Goal: Information Seeking & Learning: Learn about a topic

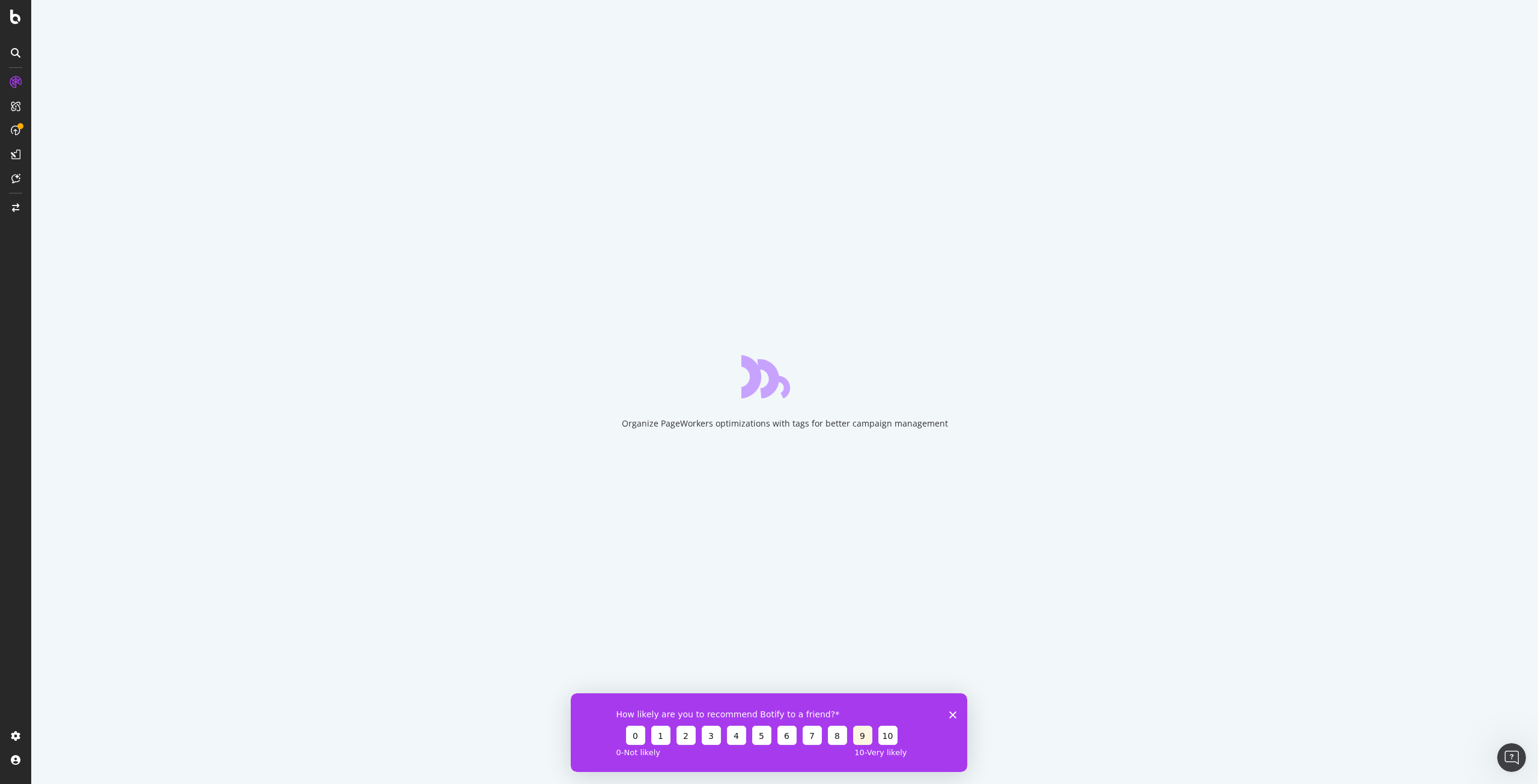
click at [859, 734] on button "9" at bounding box center [862, 734] width 19 height 19
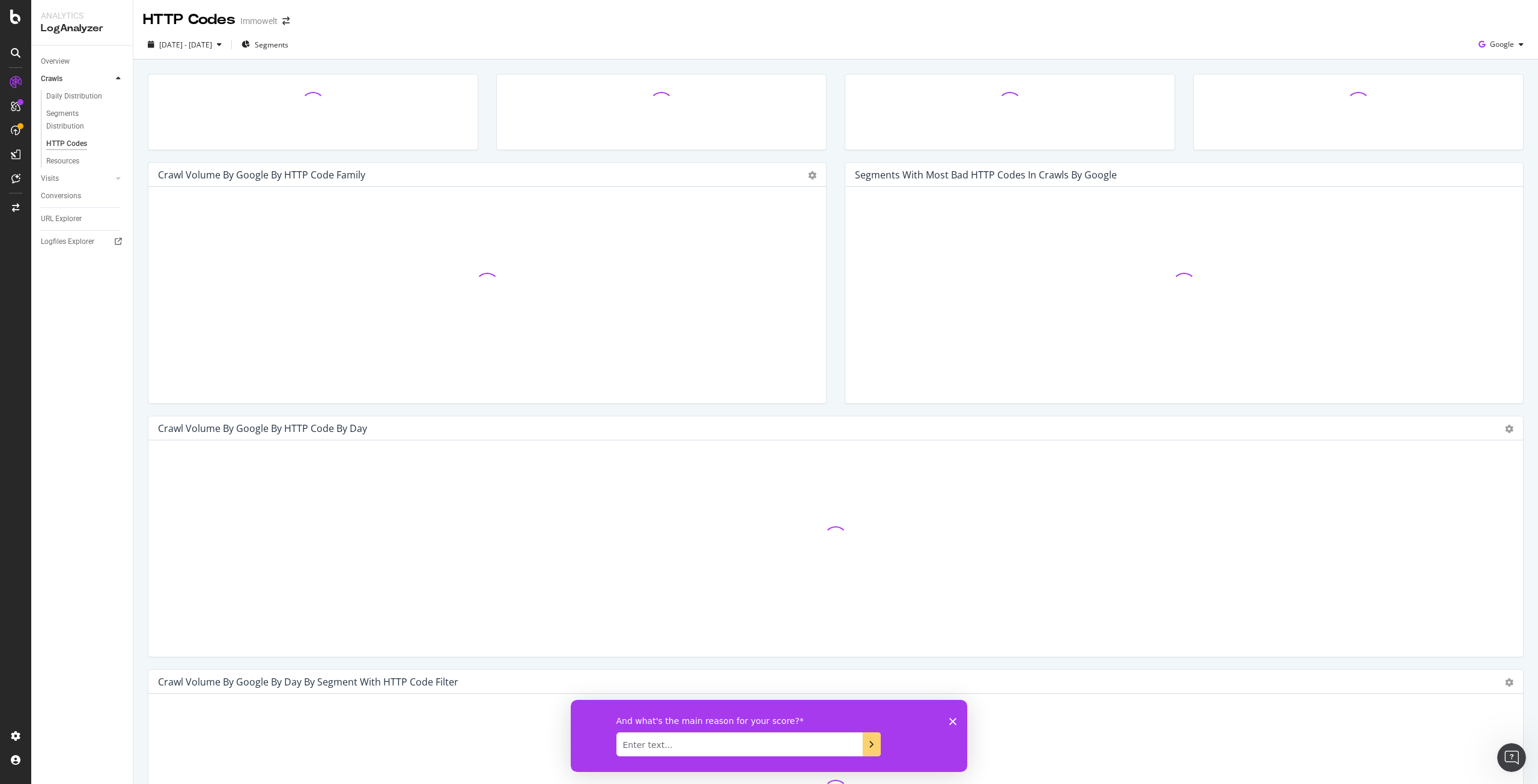
click at [951, 718] on polygon "Close survey" at bounding box center [953, 721] width 7 height 7
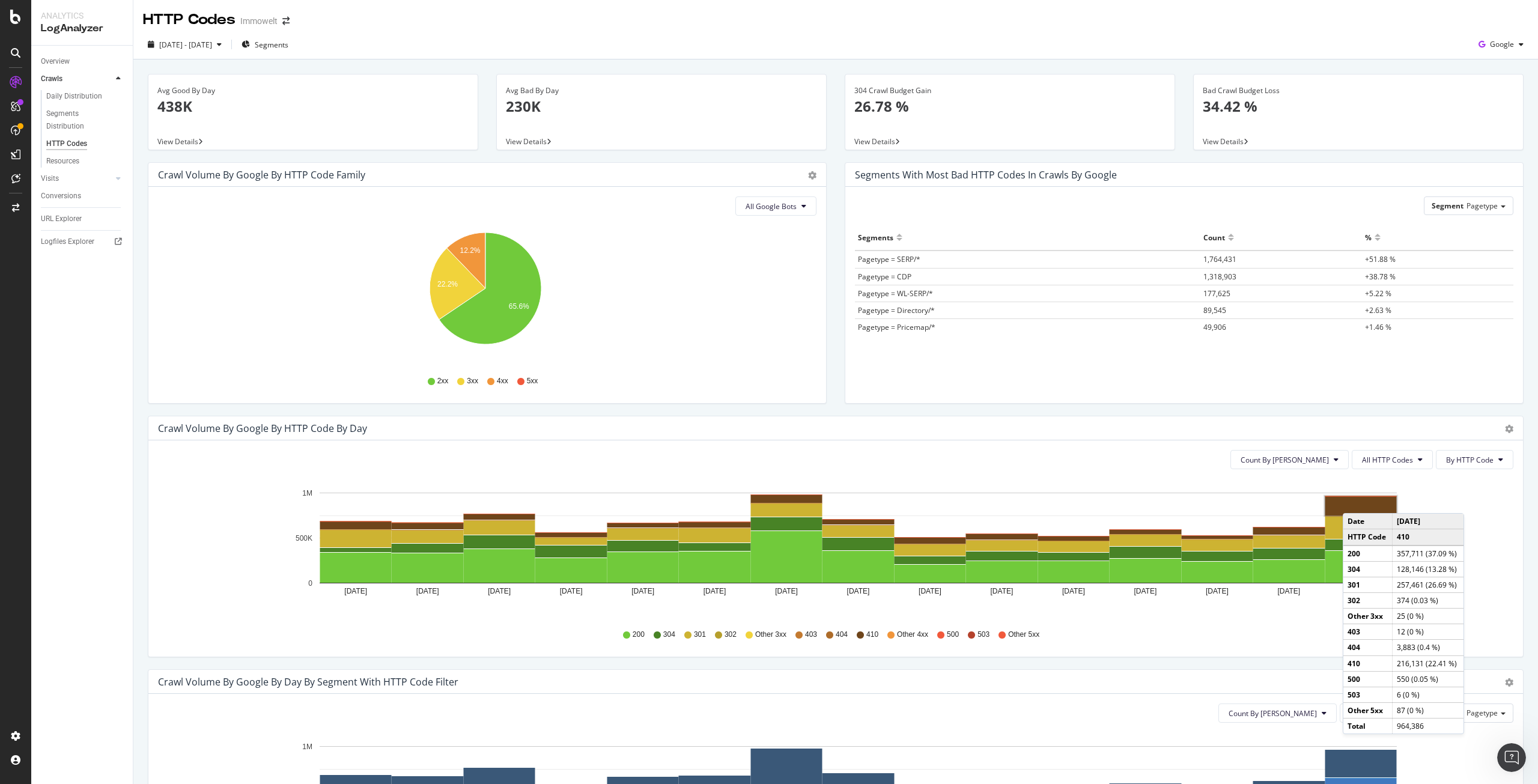
click at [1355, 501] on rect "A chart." at bounding box center [1361, 506] width 71 height 19
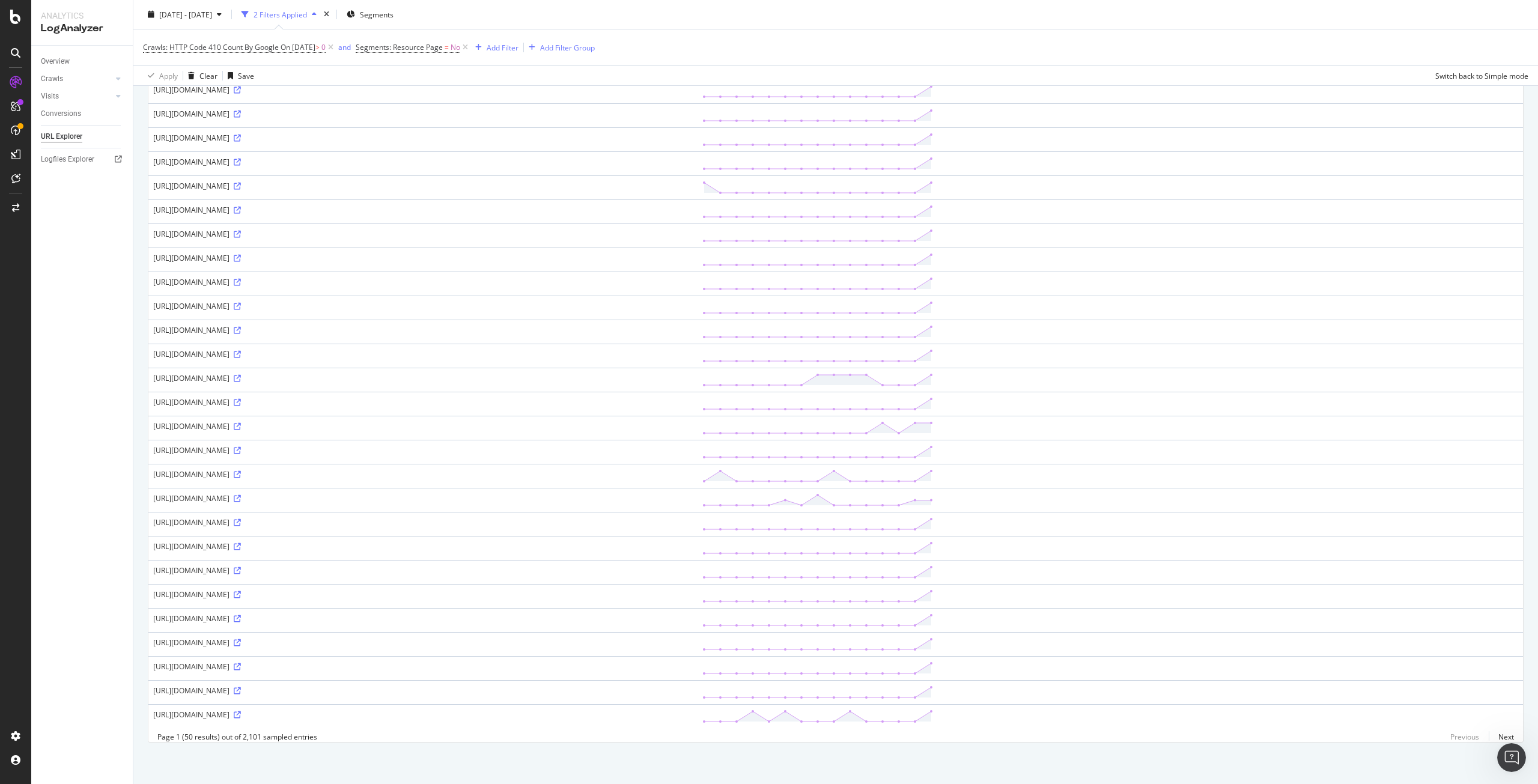
scroll to position [722, 0]
click at [1497, 734] on link "Next" at bounding box center [1501, 736] width 25 height 17
click at [1467, 739] on link "Previous" at bounding box center [1464, 736] width 48 height 17
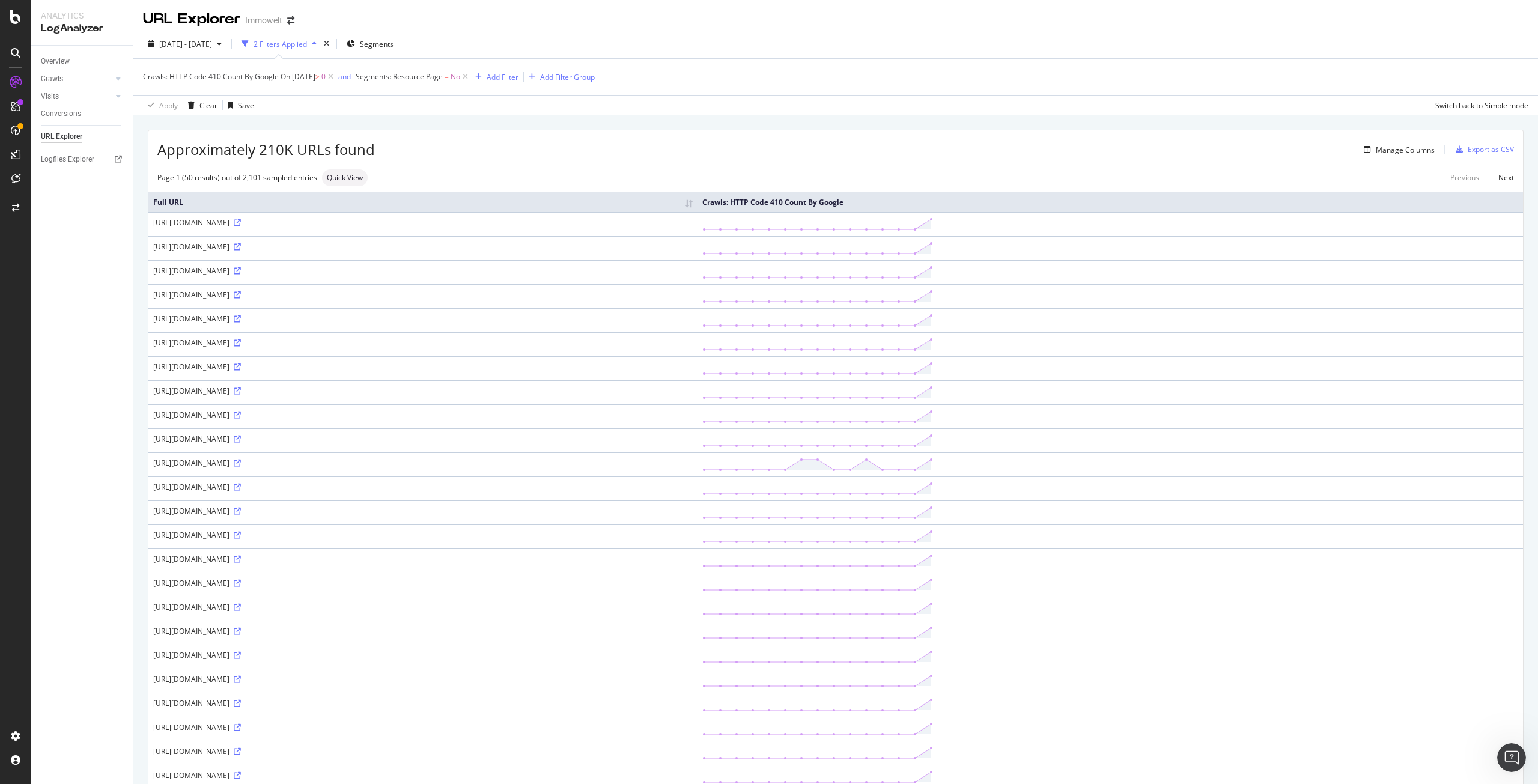
scroll to position [0, 0]
click at [503, 78] on div "Add Filter" at bounding box center [502, 78] width 32 height 10
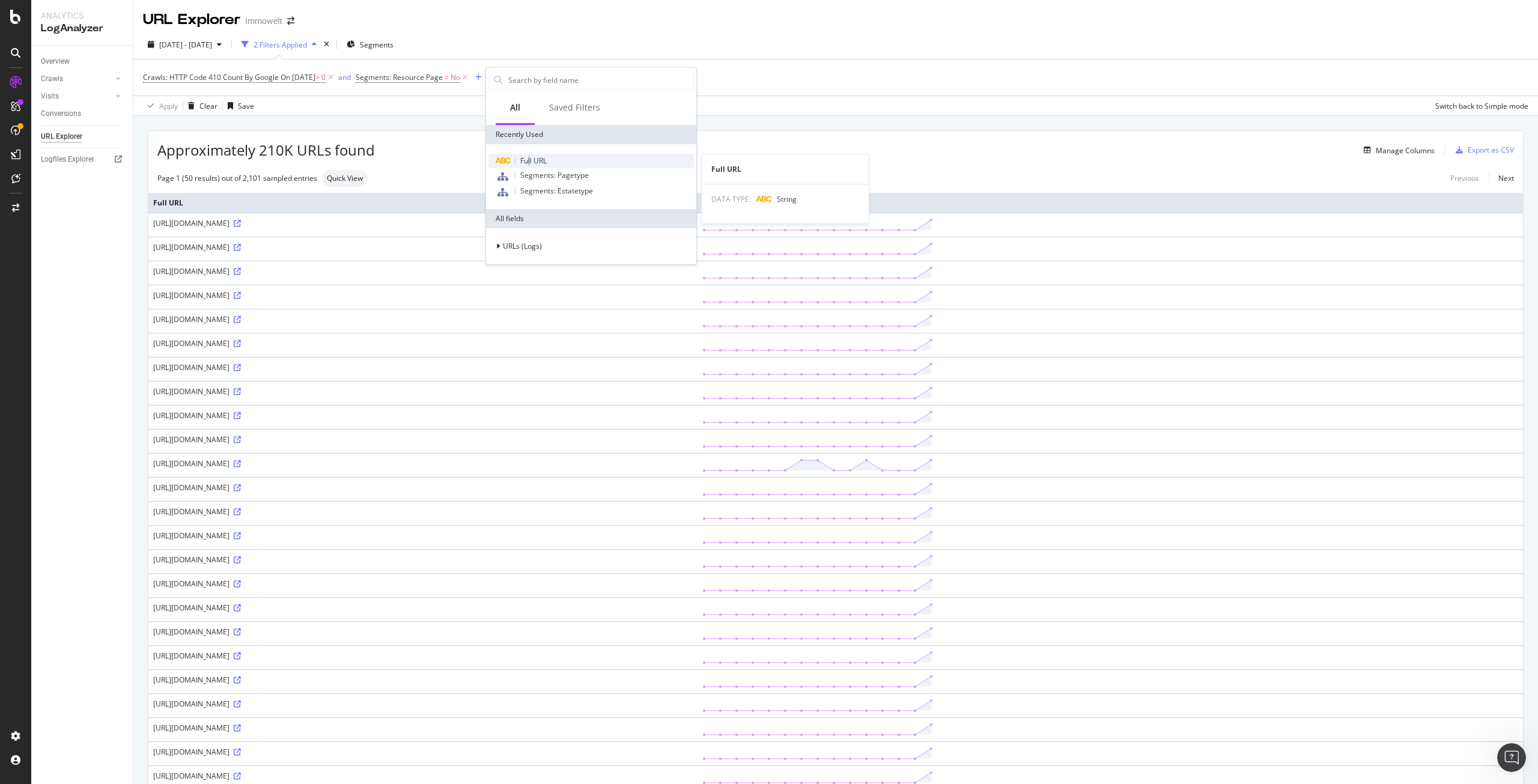
click at [530, 161] on span "Full URL" at bounding box center [534, 161] width 27 height 10
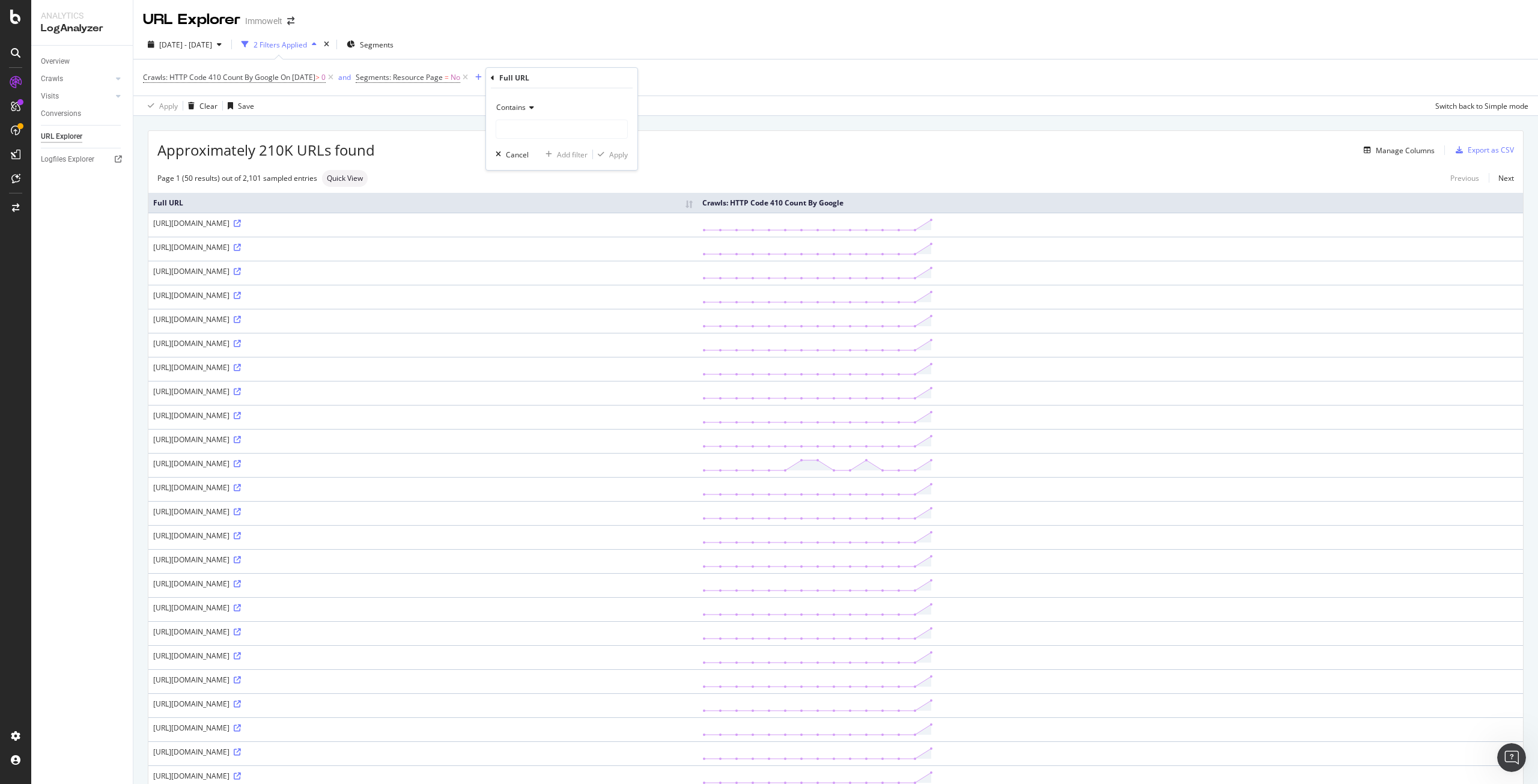
click at [512, 109] on span "Contains" at bounding box center [511, 107] width 29 height 10
click at [565, 240] on div "Doesn't contain" at bounding box center [563, 241] width 128 height 15
click at [545, 132] on input "text" at bounding box center [562, 129] width 131 height 19
type input "/expose/"
click at [626, 160] on div "Apply" at bounding box center [610, 154] width 35 height 11
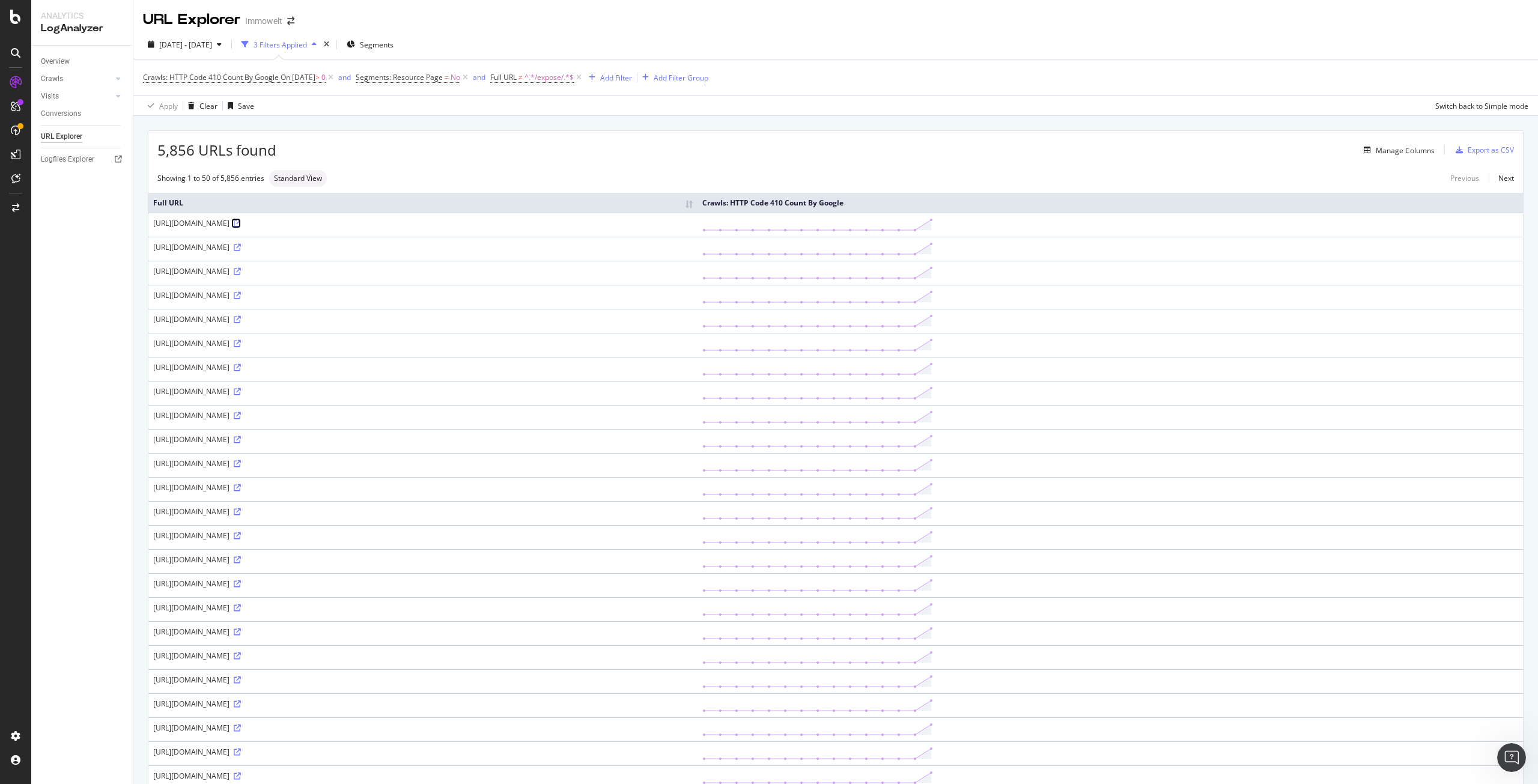
click at [241, 223] on icon at bounding box center [237, 223] width 7 height 7
click at [533, 412] on div "https://www.immowelt.de/liste/liste/maklerBanner?geoid=11307&etype=2&esr=1&ecat…" at bounding box center [423, 415] width 539 height 10
click at [241, 414] on icon at bounding box center [237, 415] width 7 height 7
click at [124, 399] on div "Overview Crawls Daily Distribution Segments Distribution HTTP Codes Resources V…" at bounding box center [81, 414] width 102 height 738
click at [241, 557] on icon at bounding box center [237, 560] width 7 height 7
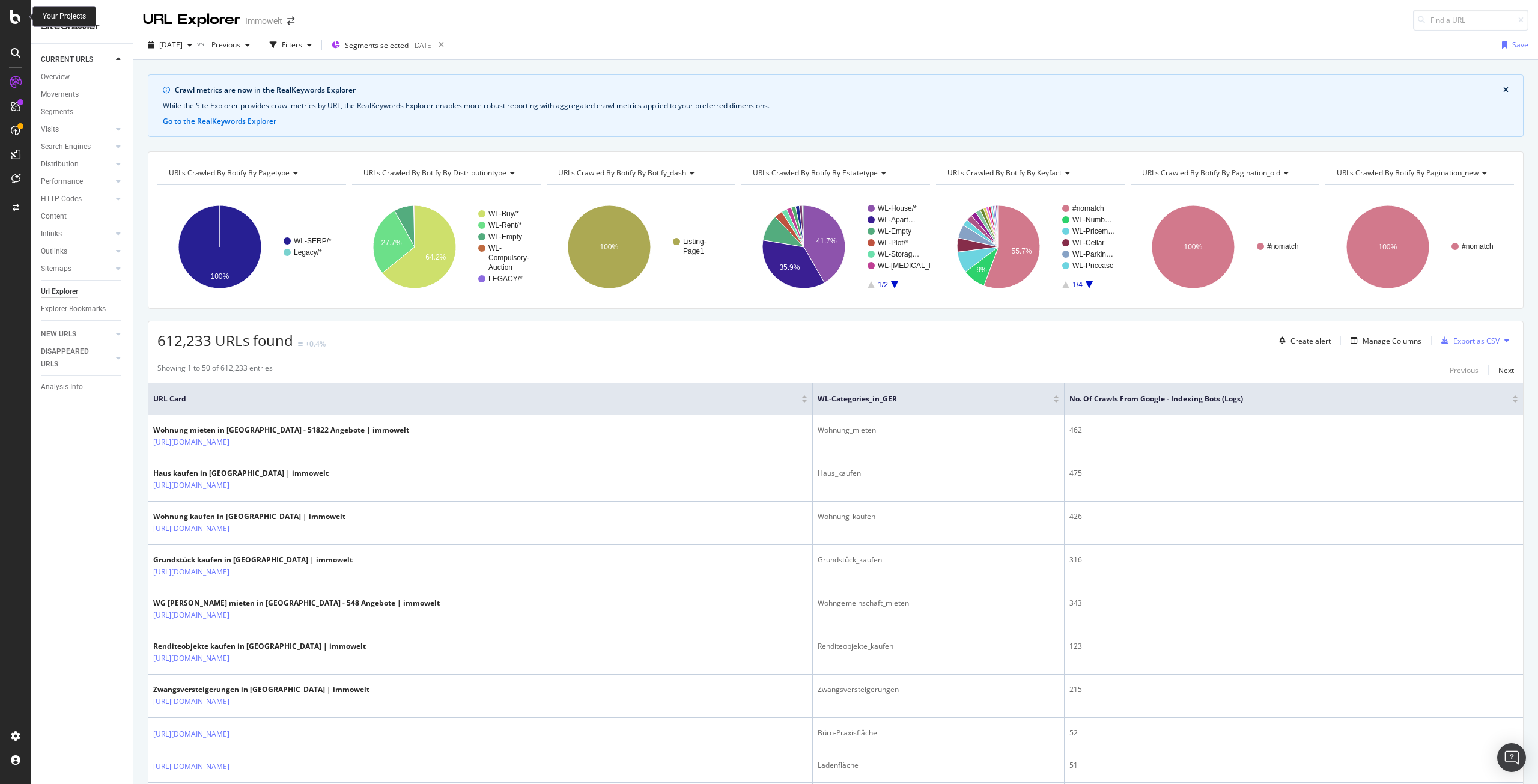
click at [16, 18] on icon at bounding box center [15, 16] width 11 height 15
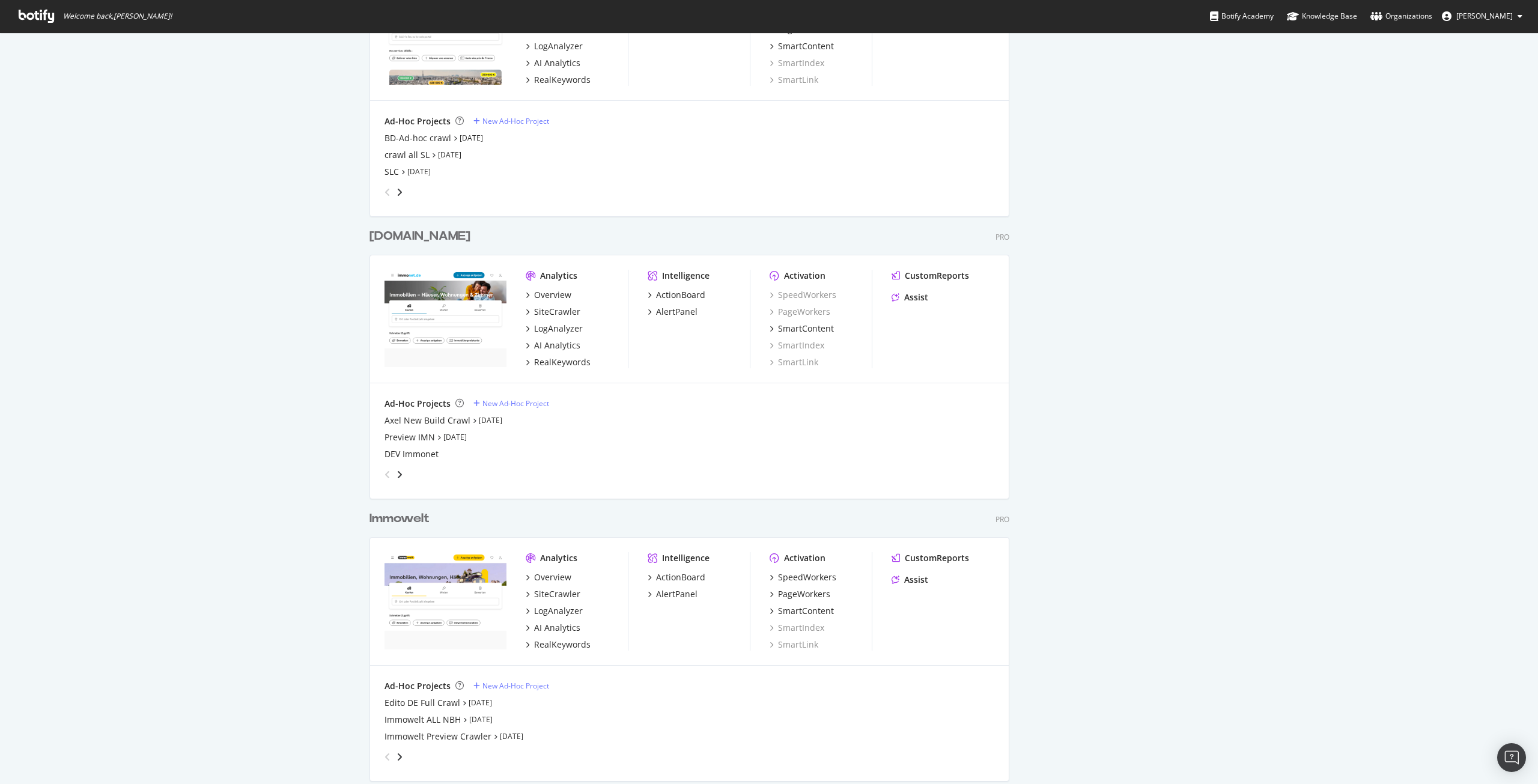
scroll to position [1381, 0]
click at [402, 516] on div "Immowelt" at bounding box center [399, 518] width 60 height 17
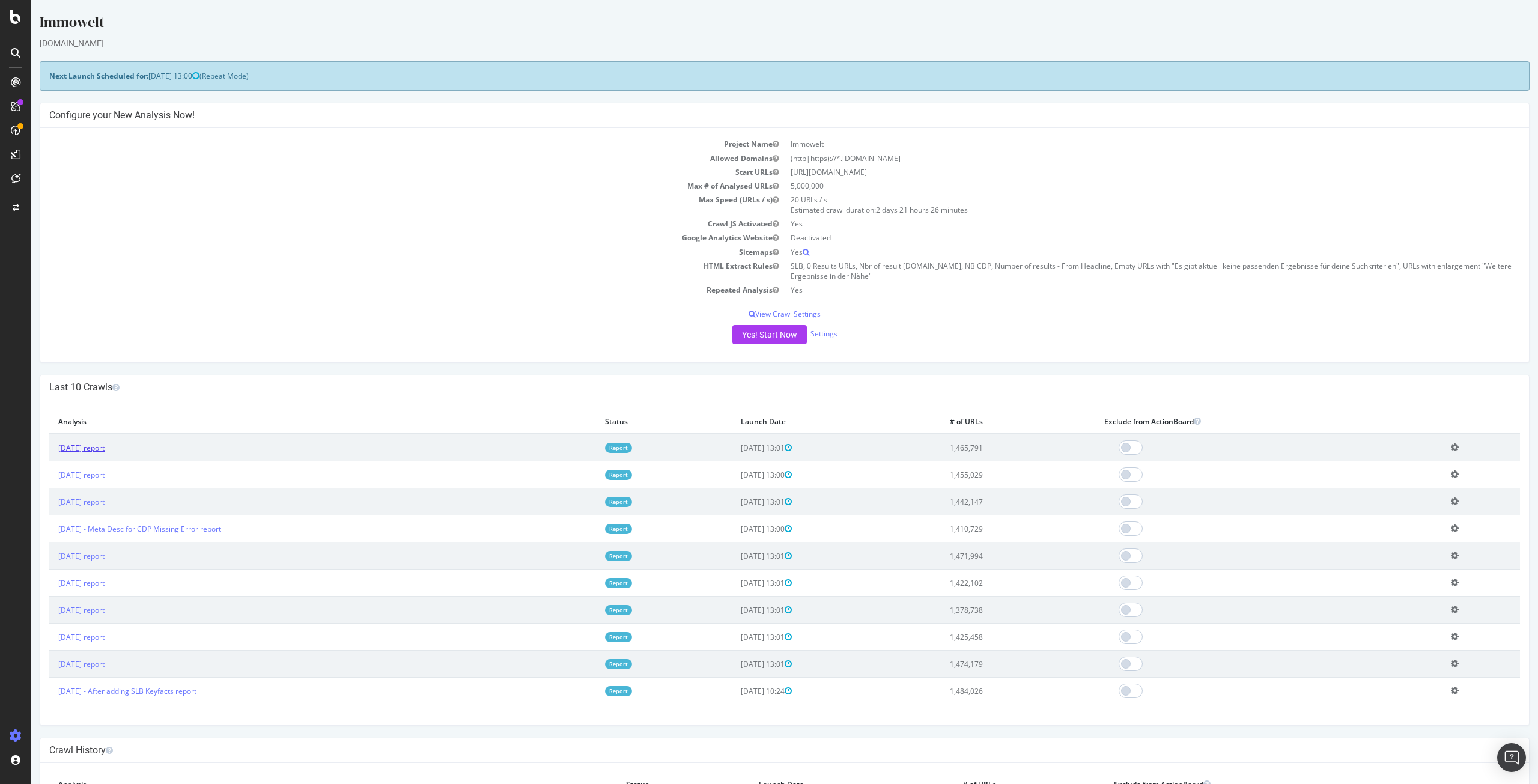
click at [96, 446] on link "[DATE] report" at bounding box center [81, 448] width 46 height 10
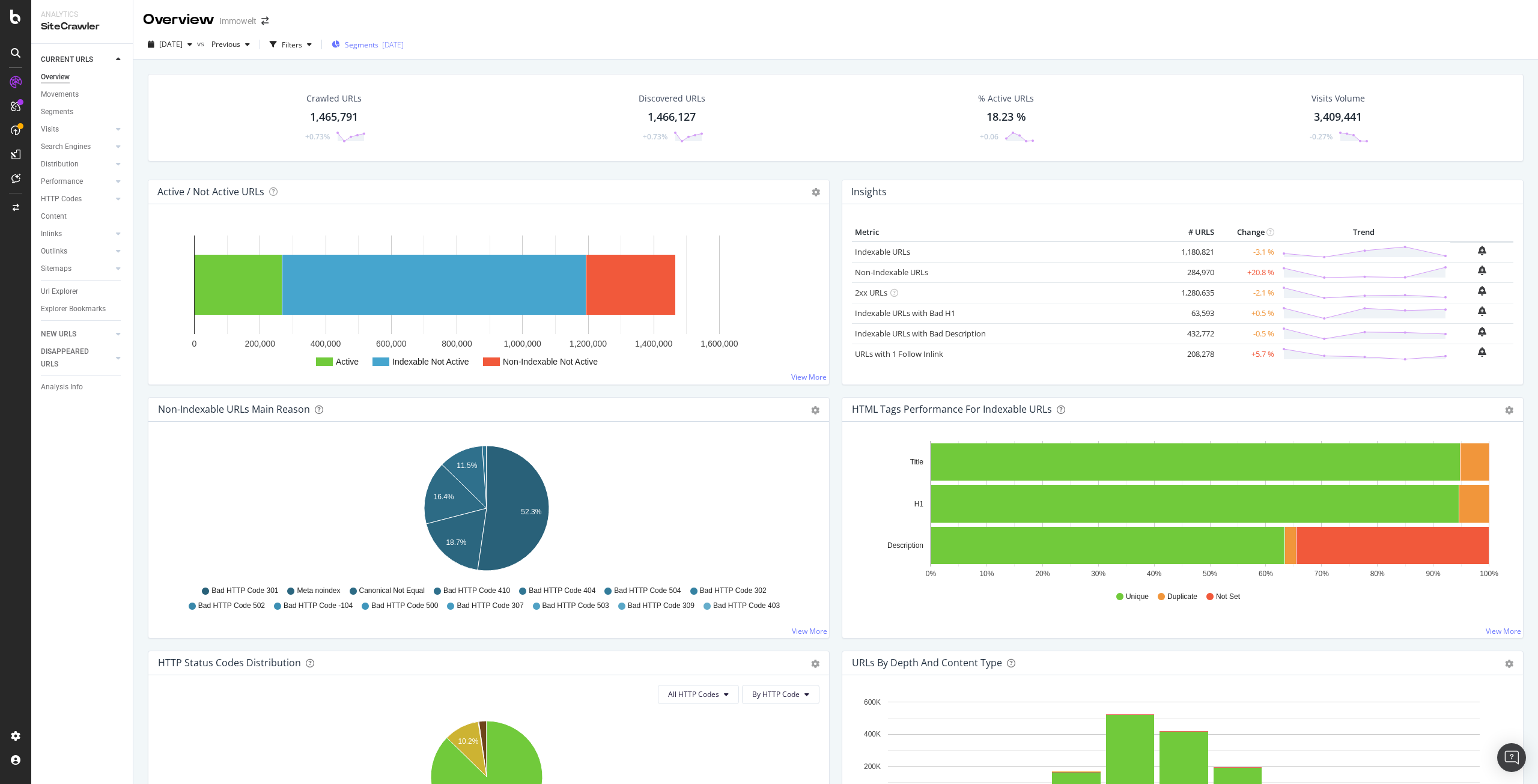
click at [379, 42] on span "Segments" at bounding box center [361, 45] width 33 height 10
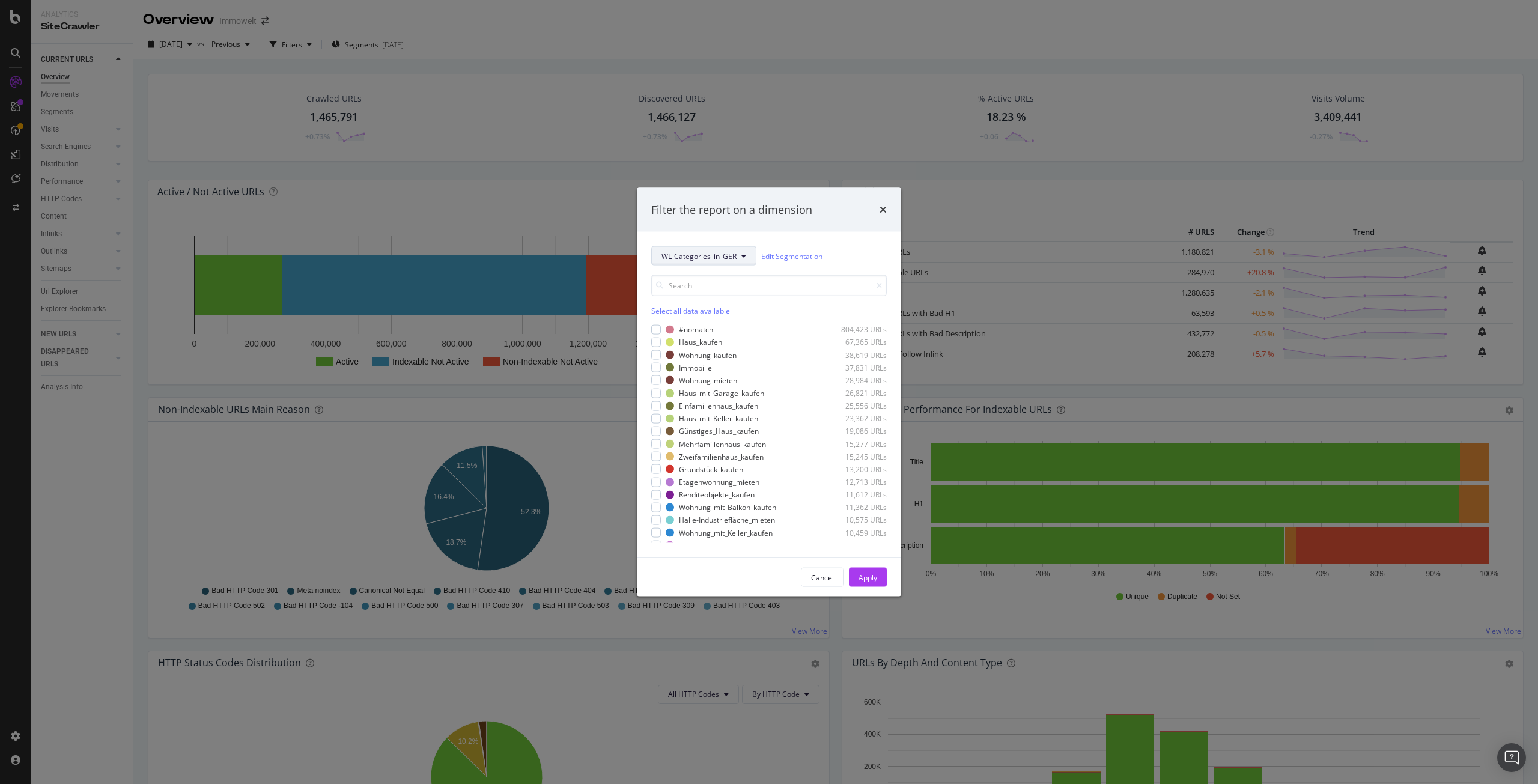
click at [693, 254] on span "WL-Categories_in_GER" at bounding box center [699, 256] width 75 height 10
click at [695, 297] on span "Pagetype" at bounding box center [700, 294] width 78 height 11
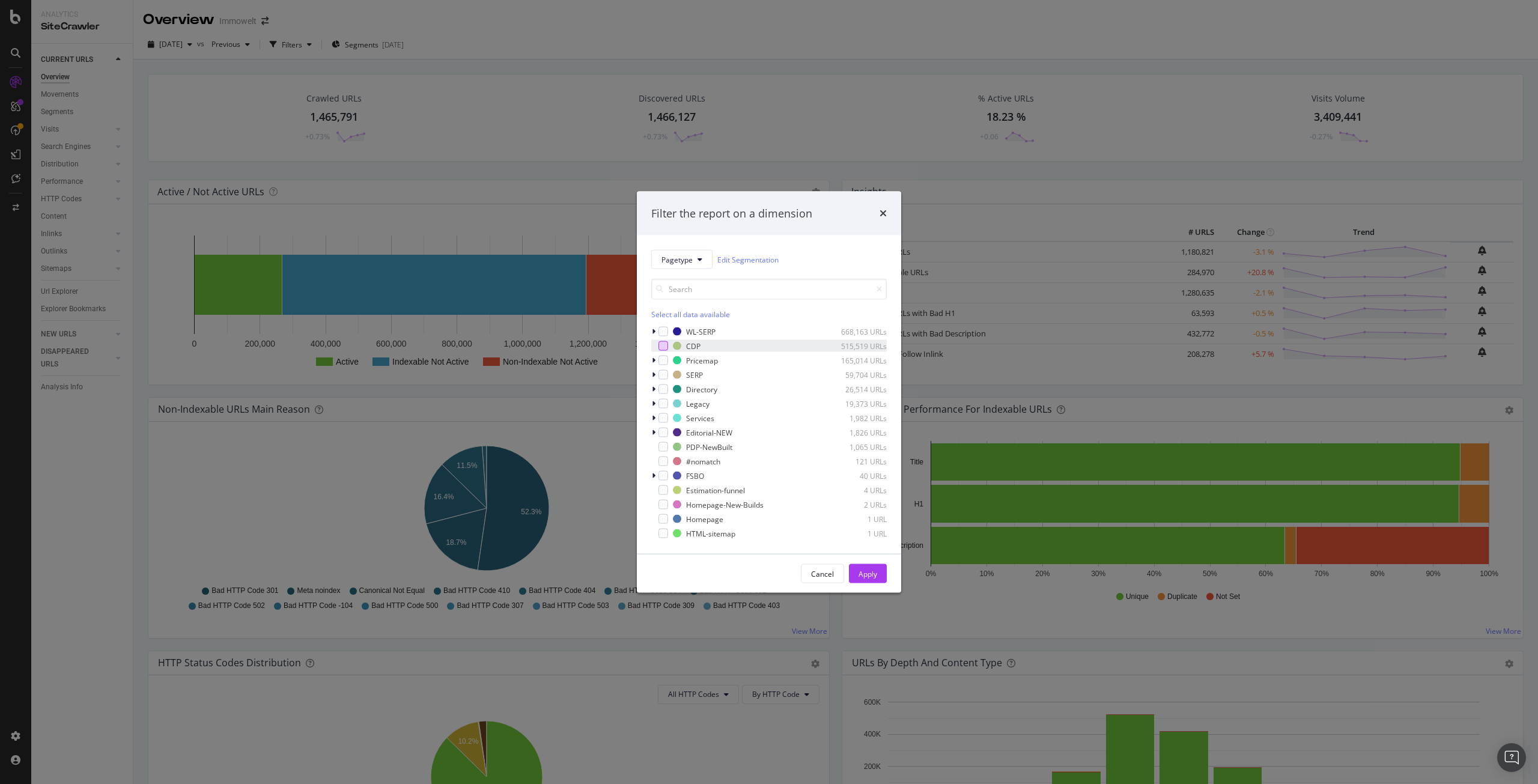
click at [663, 347] on div "modal" at bounding box center [663, 346] width 9 height 9
click at [870, 573] on div "Apply" at bounding box center [868, 573] width 19 height 10
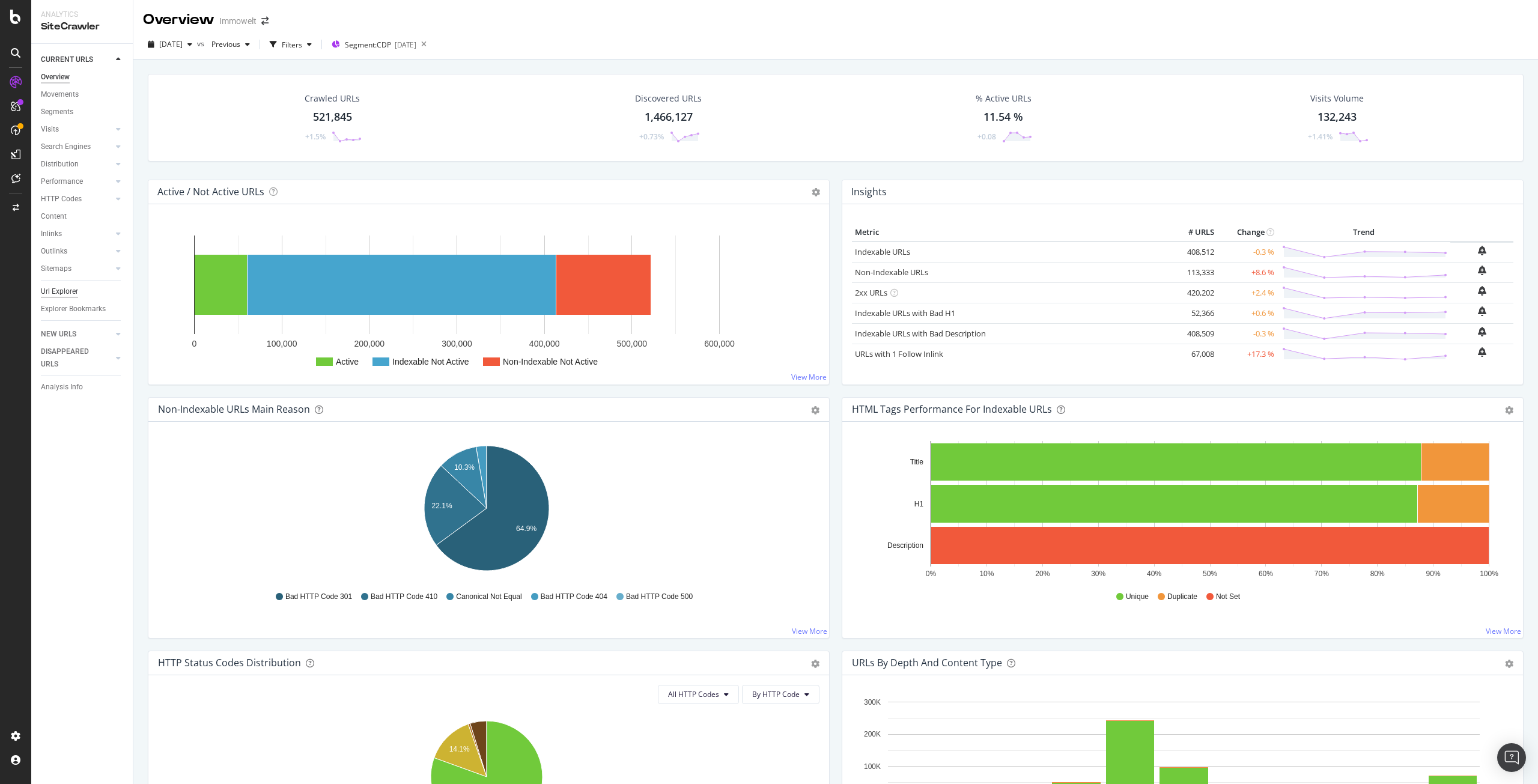
click at [68, 287] on div "Url Explorer" at bounding box center [60, 291] width 38 height 13
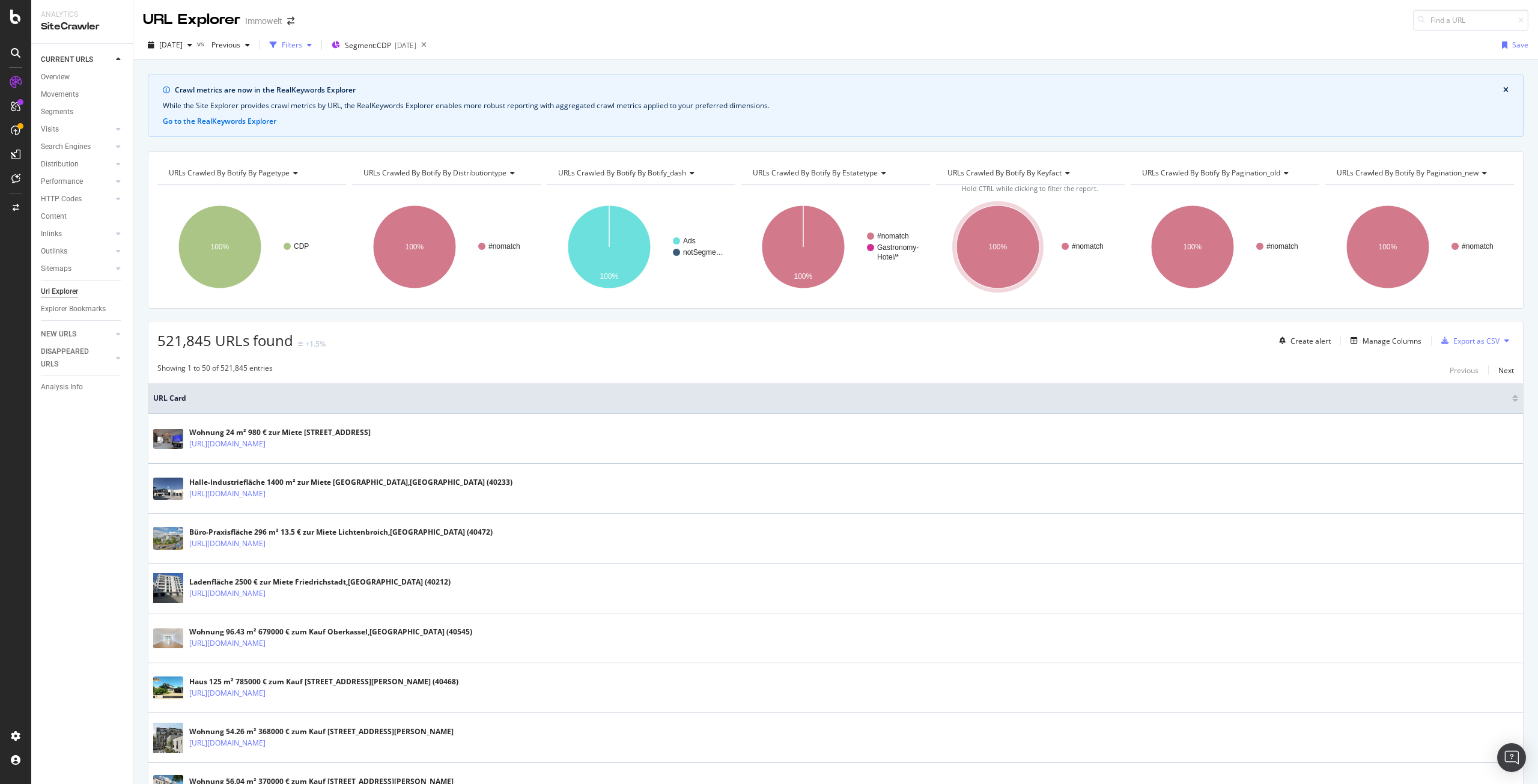
click at [312, 45] on icon "button" at bounding box center [310, 45] width 5 height 7
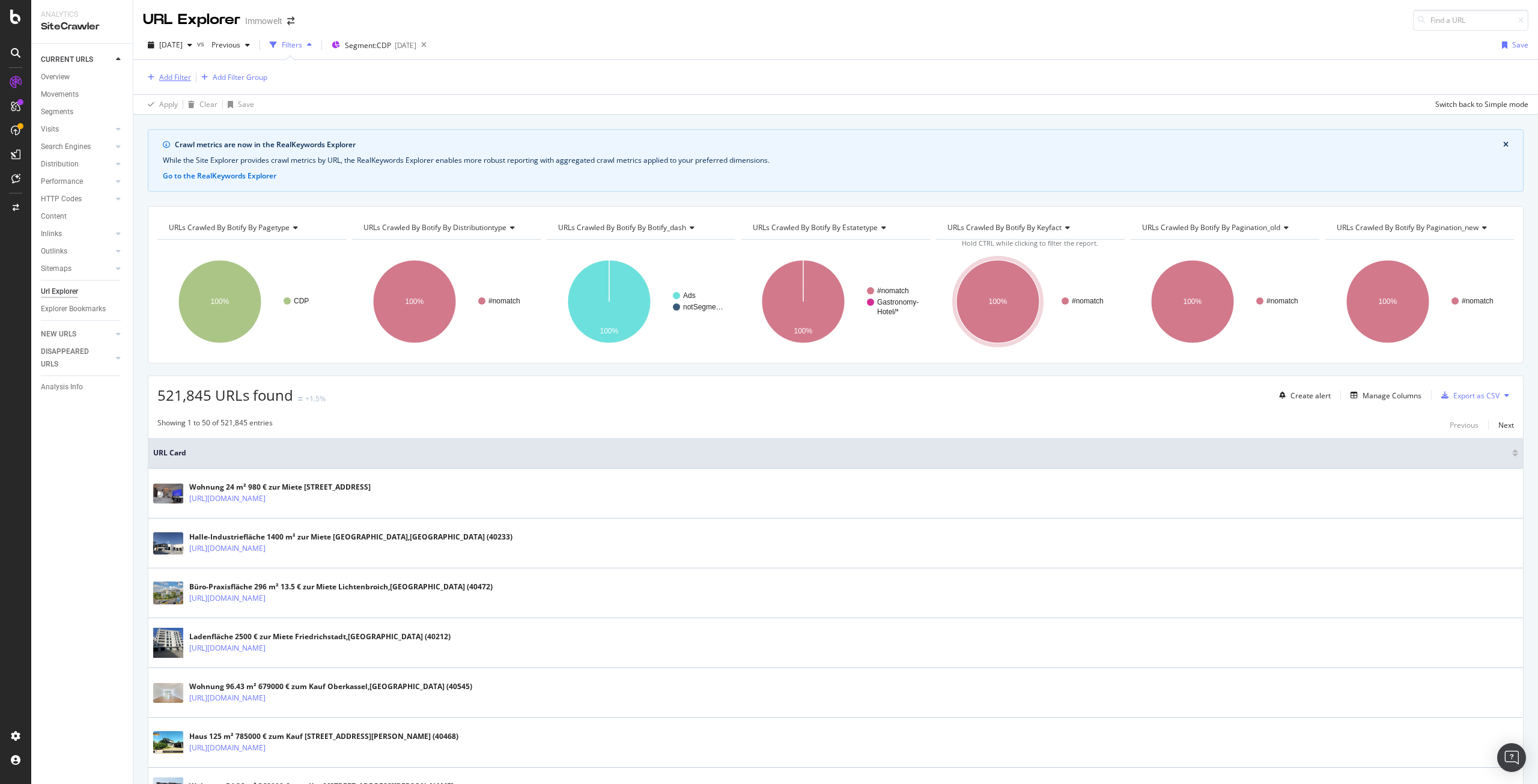
click at [182, 78] on div "Add Filter" at bounding box center [175, 77] width 32 height 10
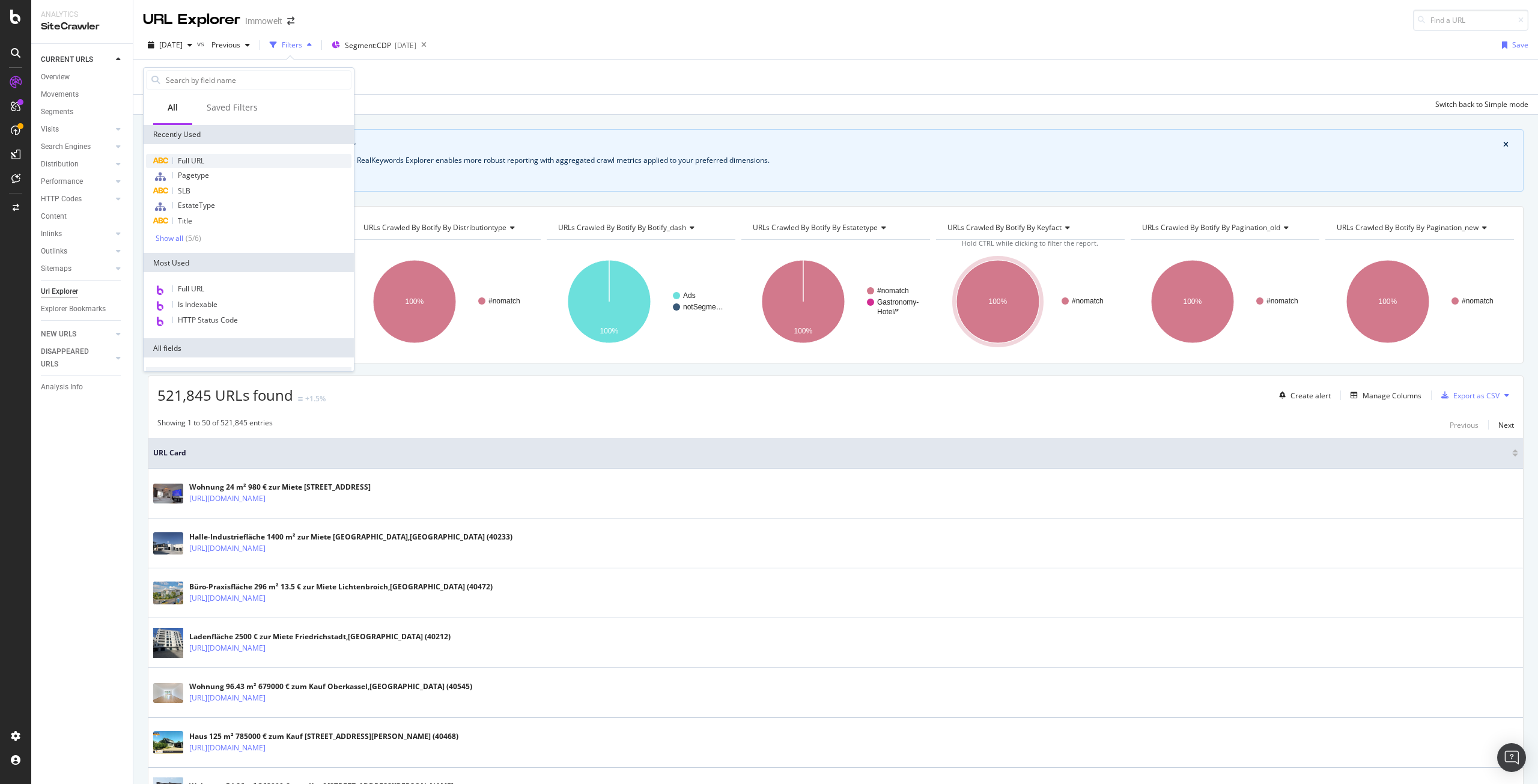
click at [218, 163] on div "Full URL" at bounding box center [248, 161] width 206 height 15
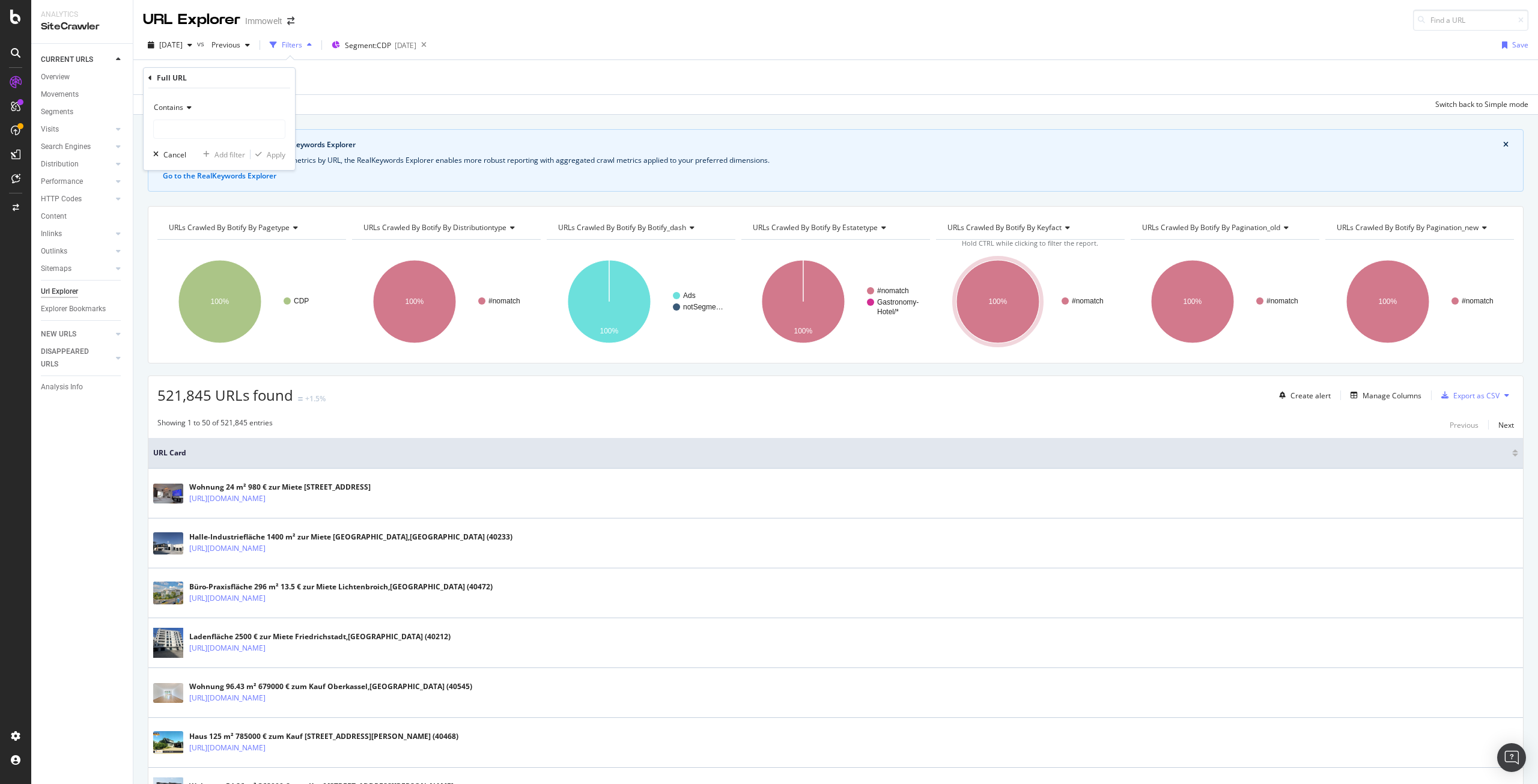
click at [188, 110] on icon at bounding box center [188, 107] width 9 height 7
click at [207, 239] on span "Doesn't contain" at bounding box center [185, 241] width 52 height 10
click at [204, 136] on input "text" at bounding box center [219, 129] width 131 height 19
type input "classified"
click at [279, 154] on div "Apply" at bounding box center [277, 155] width 19 height 10
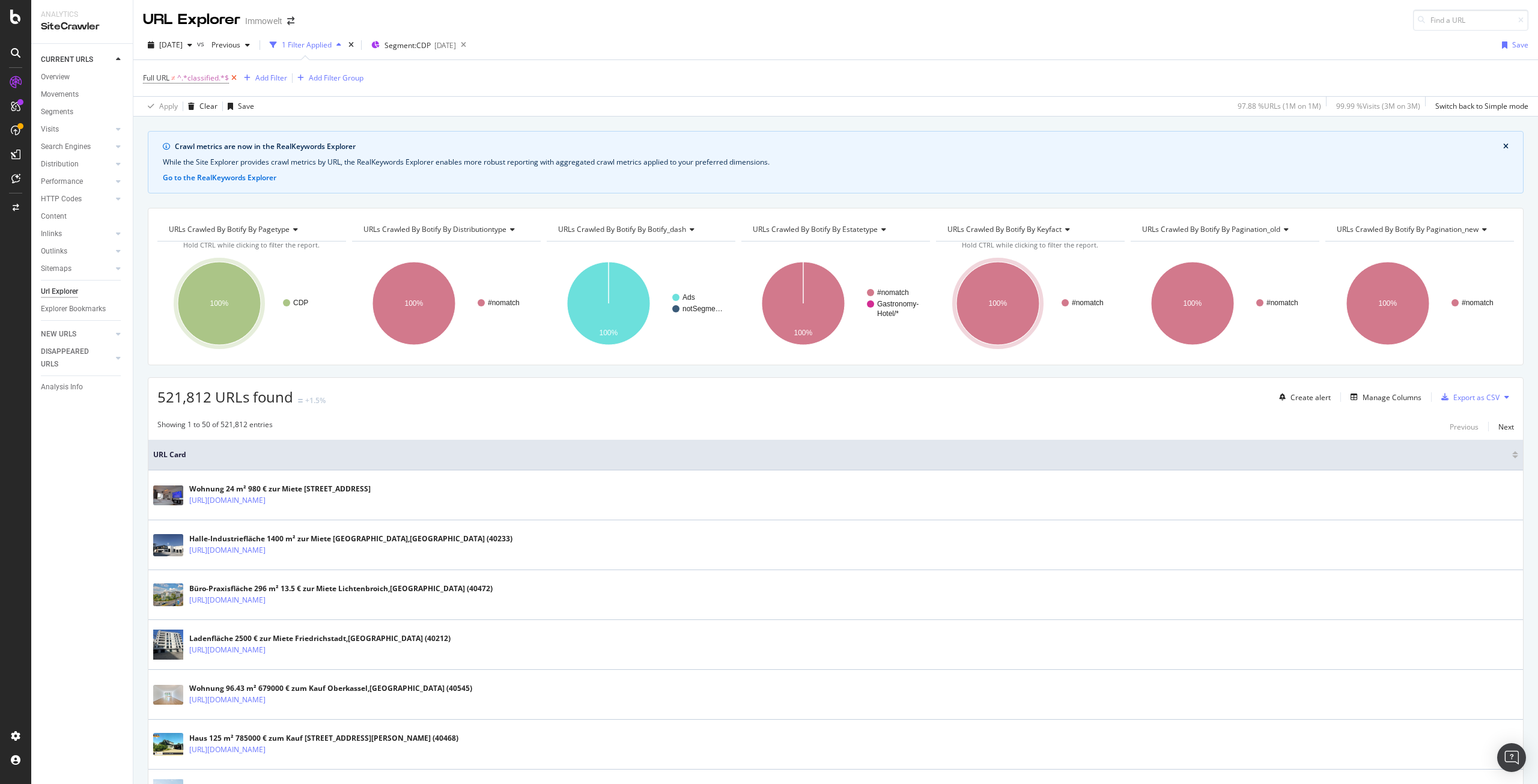
click at [232, 77] on icon at bounding box center [234, 78] width 10 height 12
click at [267, 78] on div "Add Filter" at bounding box center [271, 78] width 32 height 10
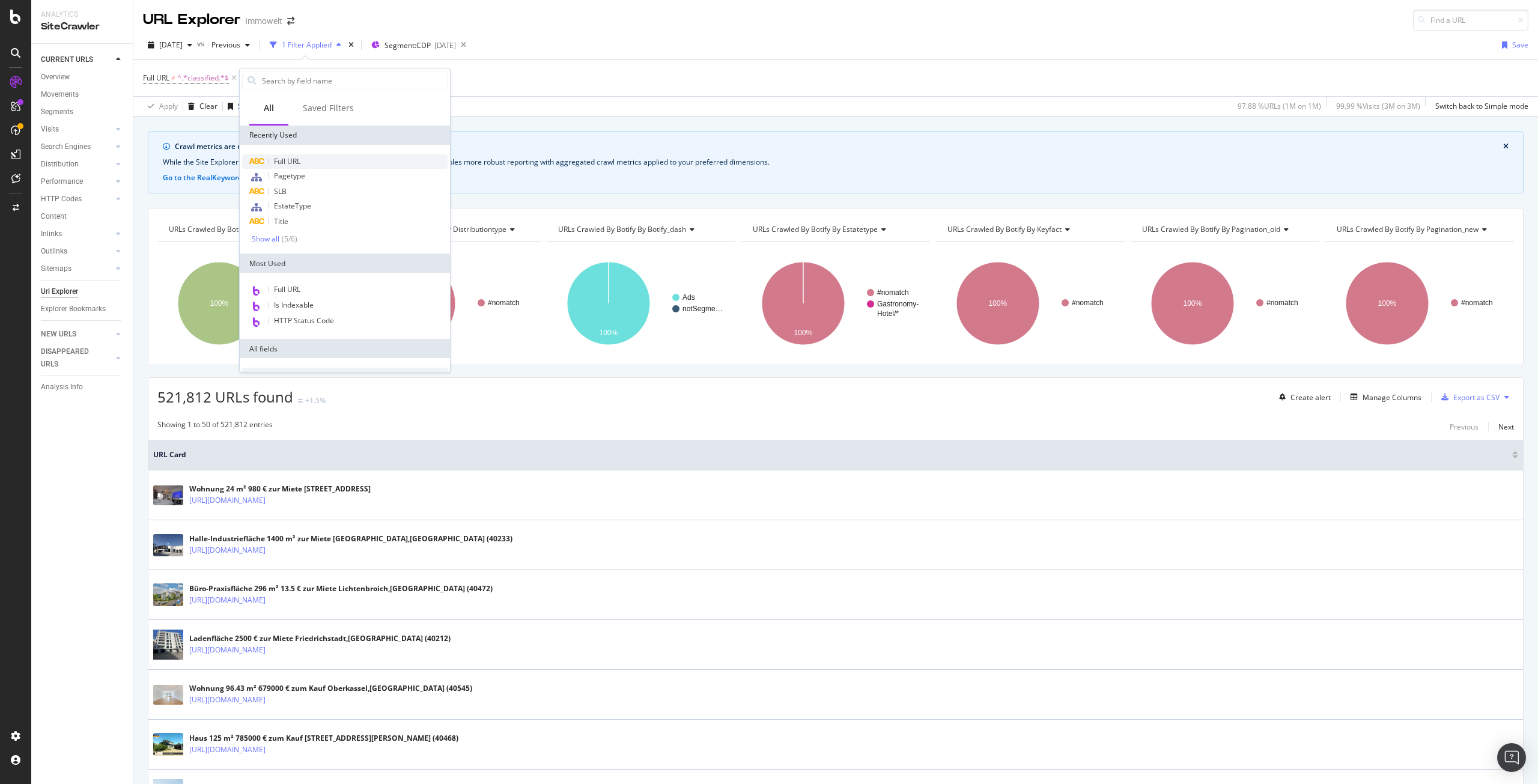
click at [302, 164] on div "Full URL" at bounding box center [345, 161] width 206 height 15
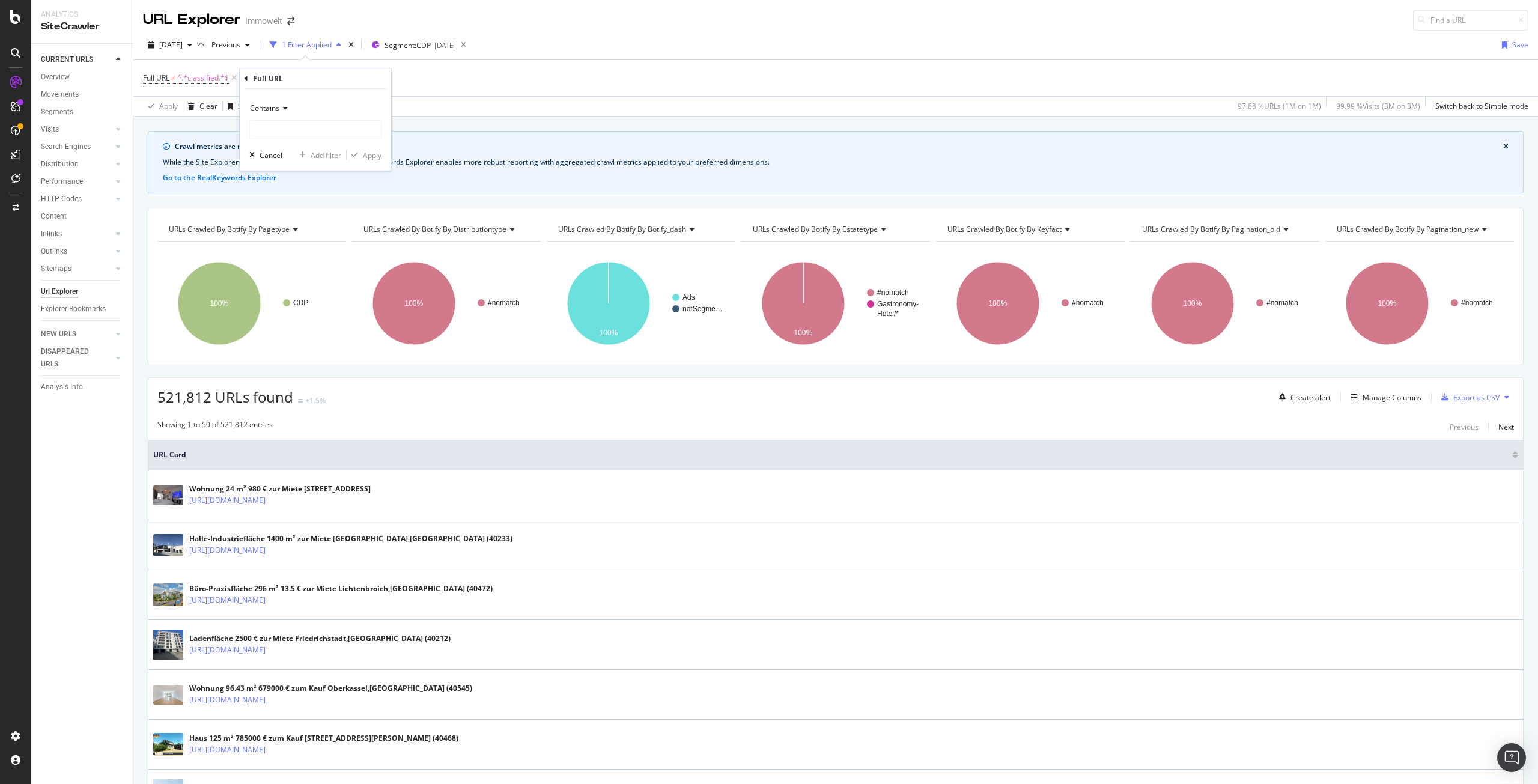
click at [282, 111] on icon at bounding box center [283, 108] width 9 height 7
click at [319, 241] on div "Doesn't contain" at bounding box center [317, 242] width 128 height 15
click at [312, 136] on input "text" at bounding box center [315, 129] width 131 height 19
click at [299, 110] on span "Doesn't contain" at bounding box center [276, 108] width 52 height 10
click at [293, 222] on div "Contains" at bounding box center [317, 226] width 128 height 15
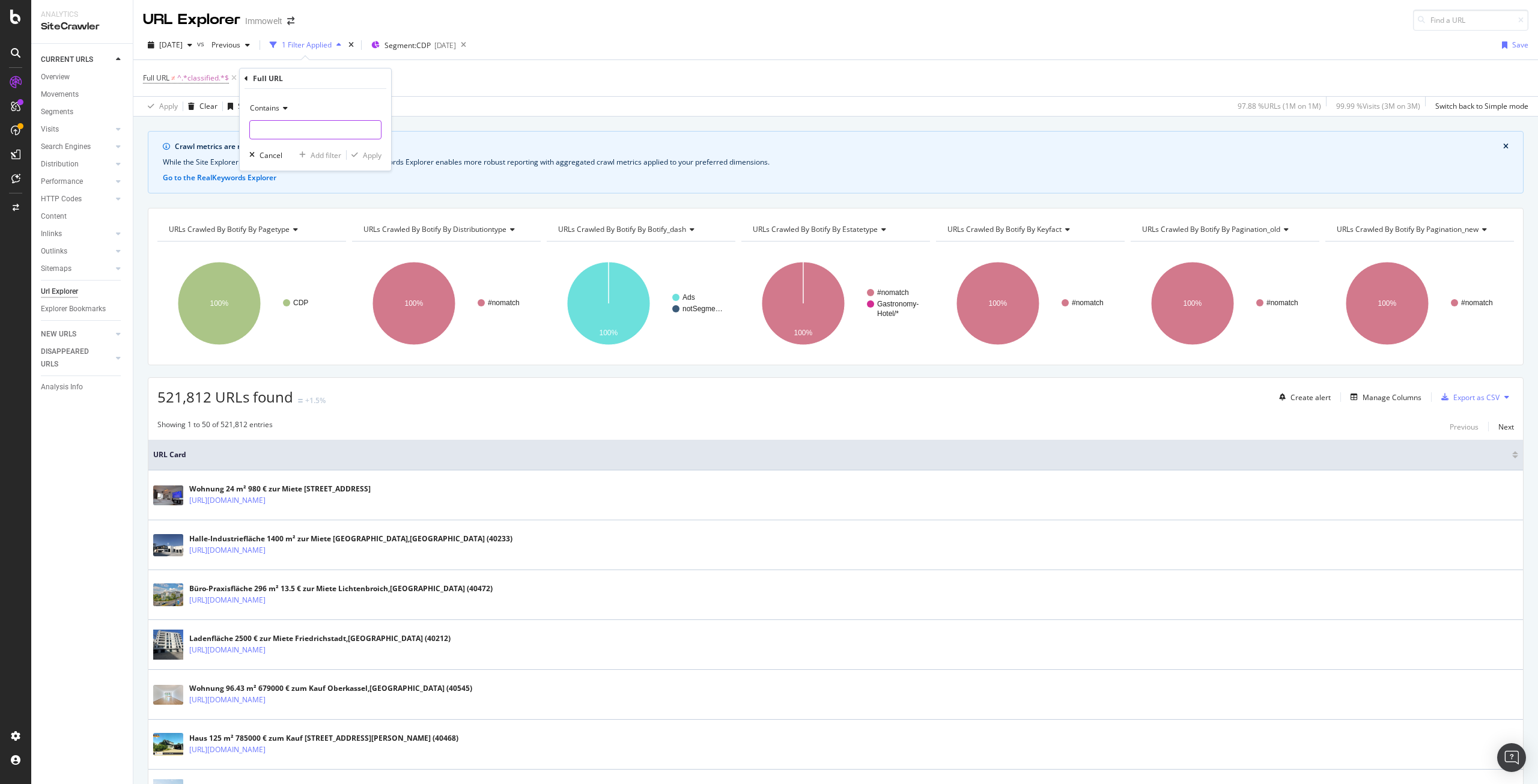
click at [313, 134] on input "text" at bounding box center [315, 129] width 131 height 19
type input "ß"
type input "?"
click at [372, 153] on div "Apply" at bounding box center [373, 155] width 19 height 10
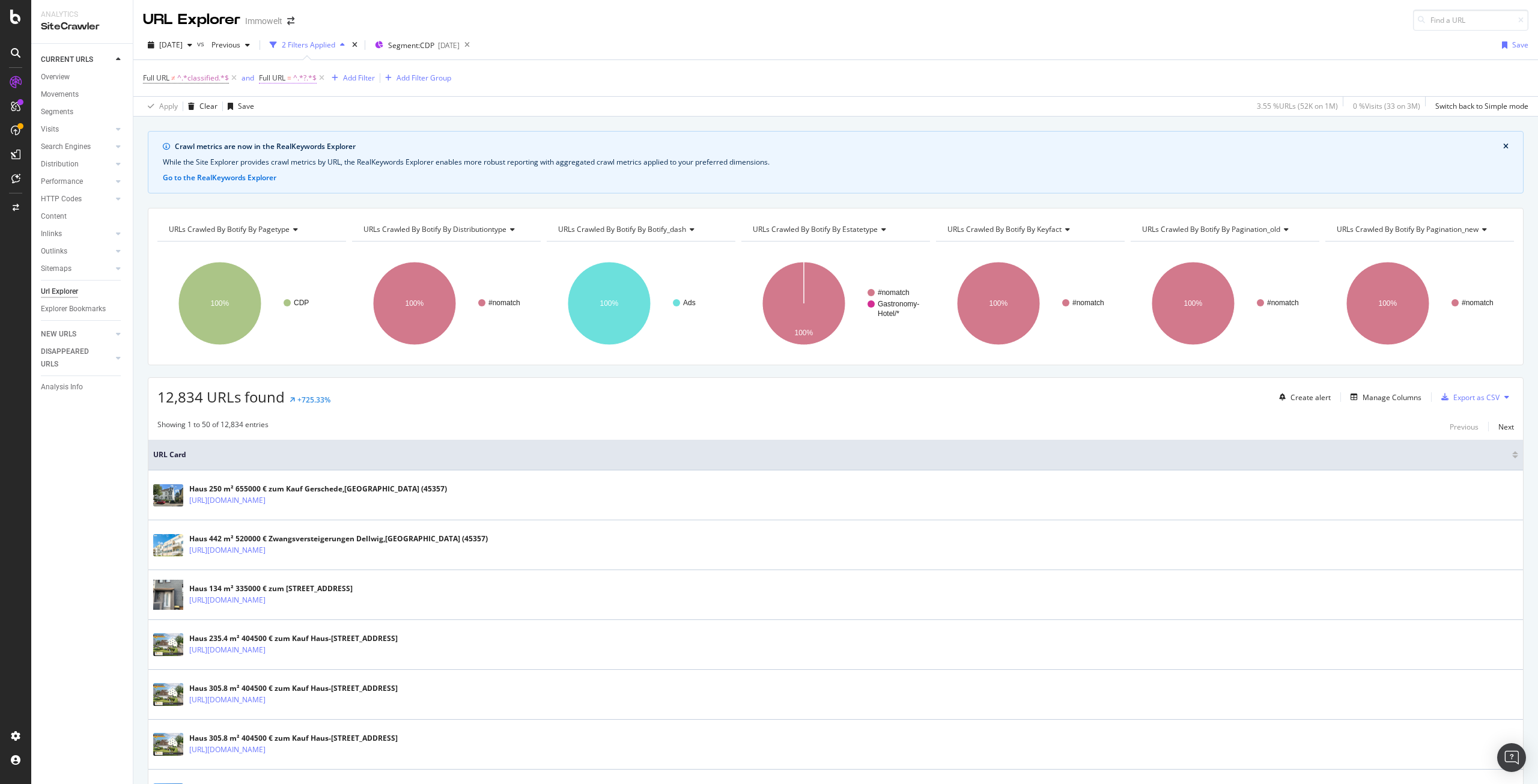
click at [297, 78] on span "^.*?.*$" at bounding box center [304, 78] width 23 height 17
click at [280, 74] on span "Full URL" at bounding box center [271, 78] width 27 height 10
click at [299, 105] on span "Contains" at bounding box center [284, 106] width 29 height 10
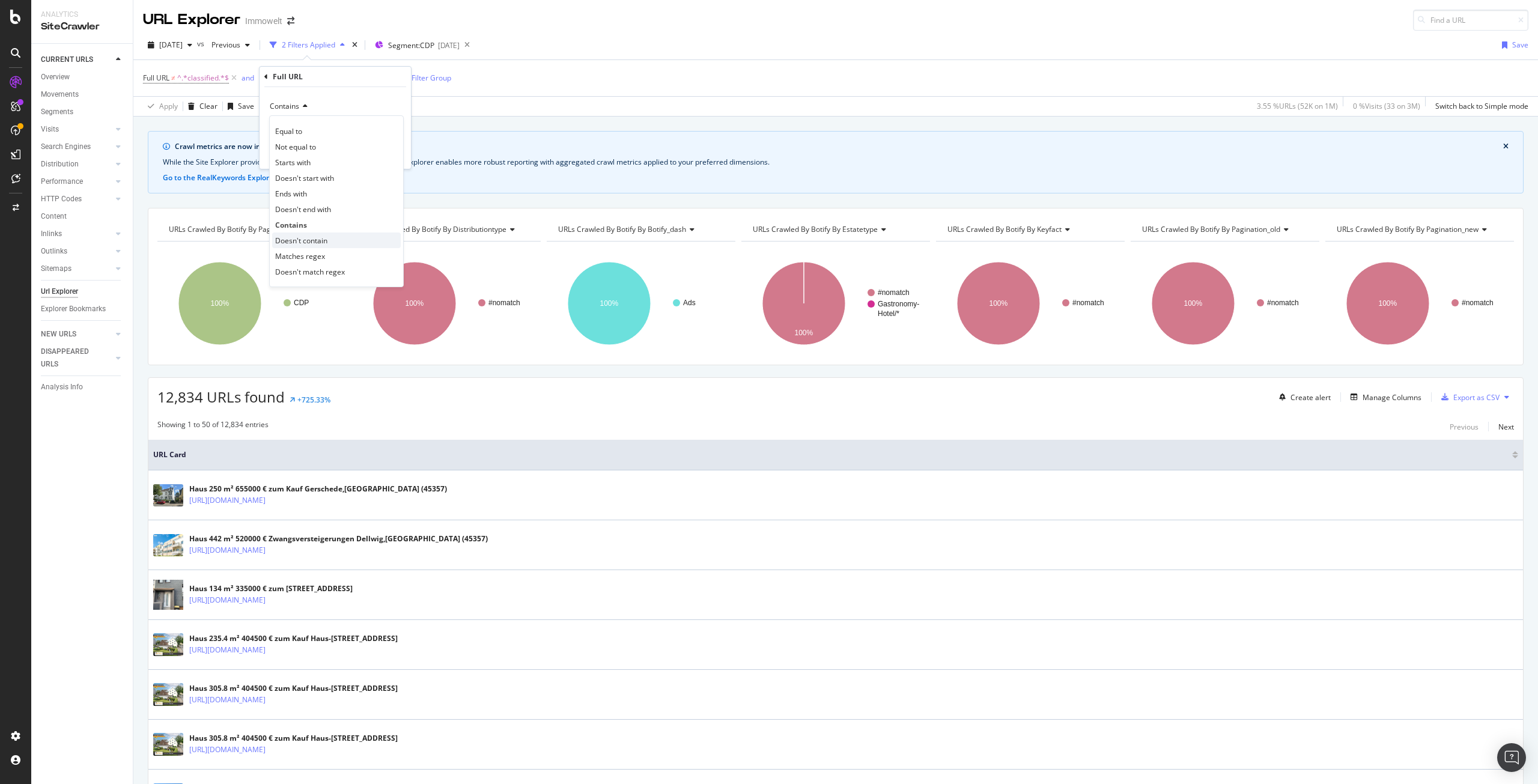
click at [305, 239] on span "Doesn't contain" at bounding box center [301, 241] width 52 height 10
click at [390, 155] on div "Apply" at bounding box center [392, 153] width 19 height 10
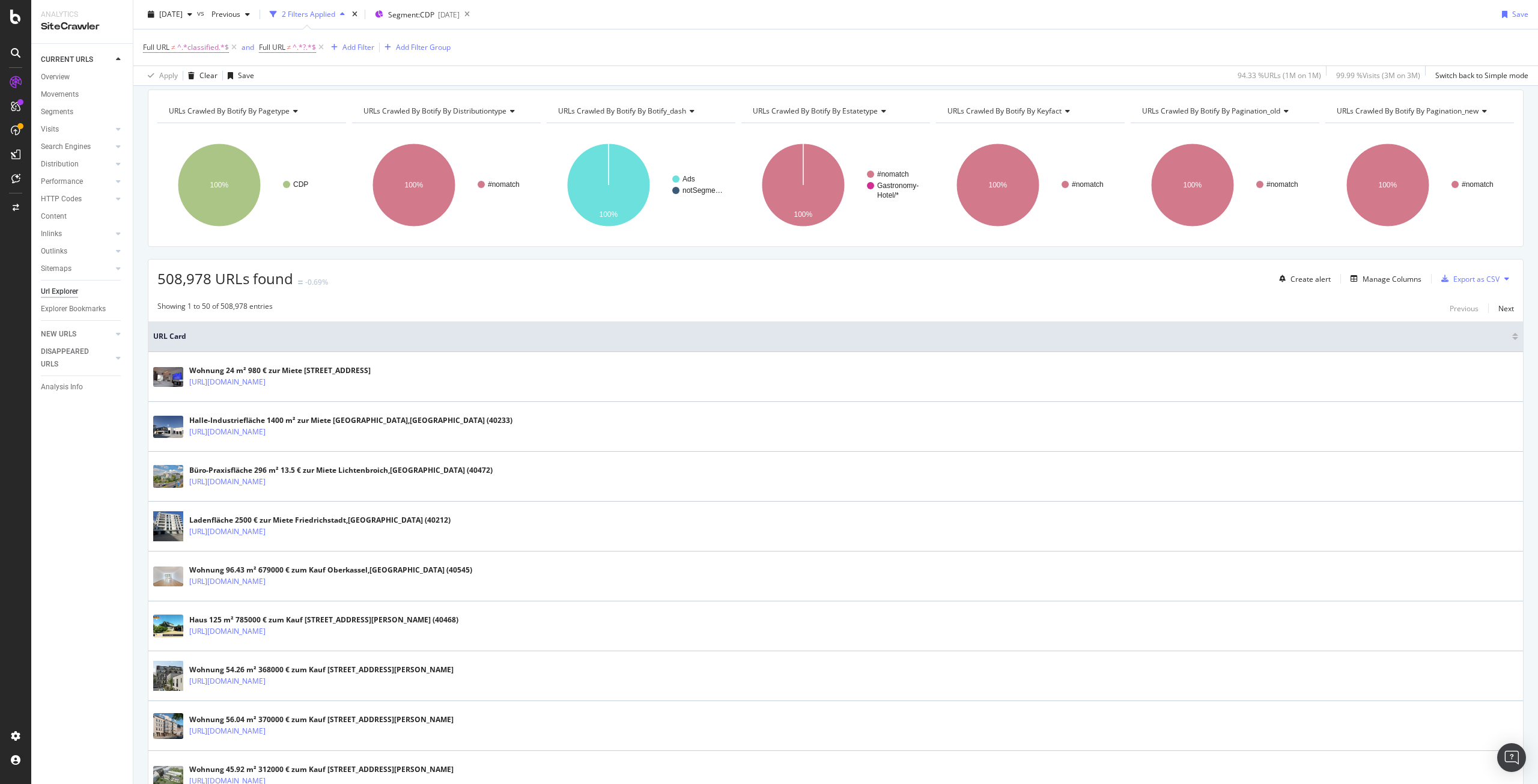
scroll to position [51, 0]
